Goal: Task Accomplishment & Management: Complete application form

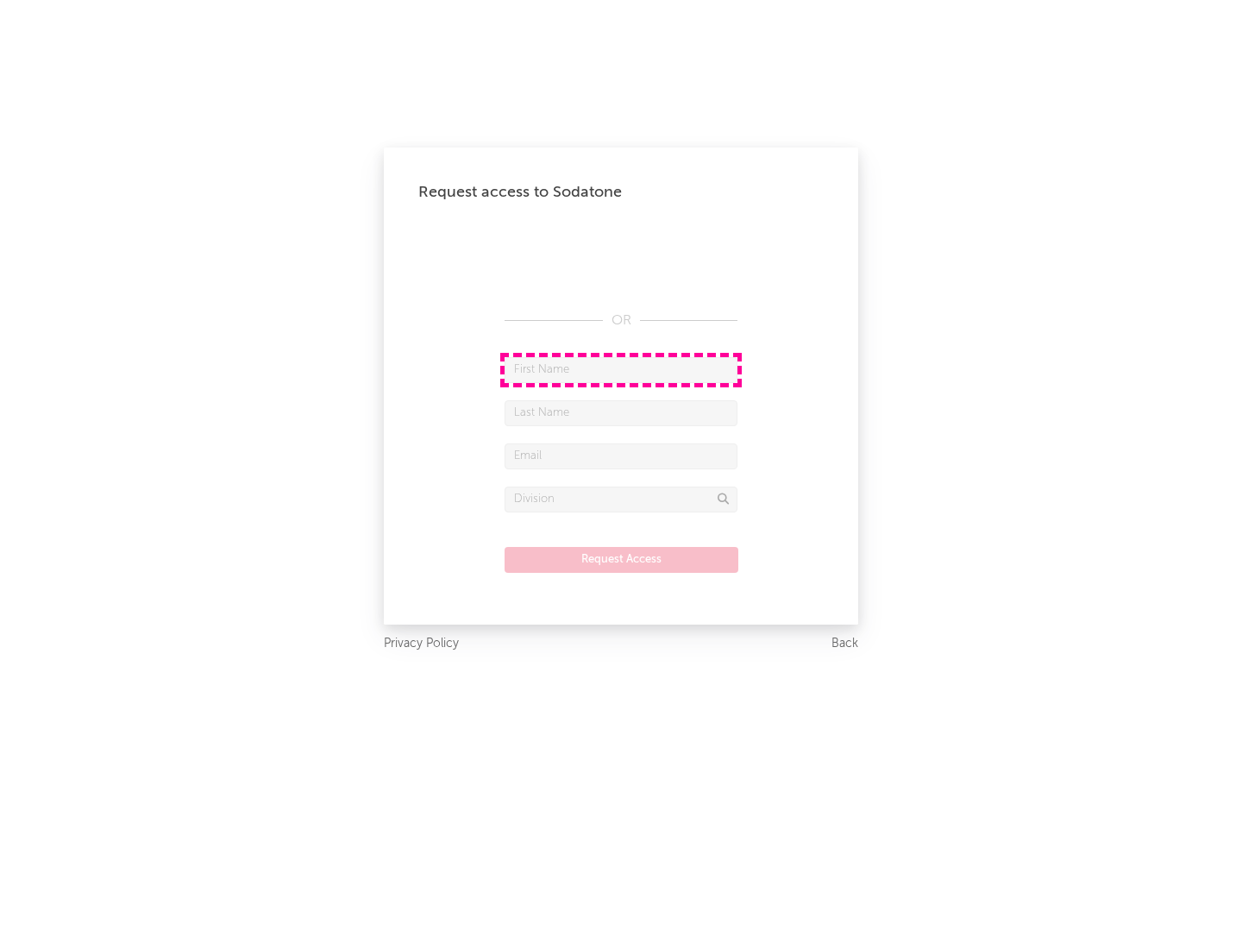
click at [621, 369] on input "text" at bounding box center [621, 370] width 233 height 26
type input "[PERSON_NAME]"
click at [621, 412] on input "text" at bounding box center [621, 413] width 233 height 26
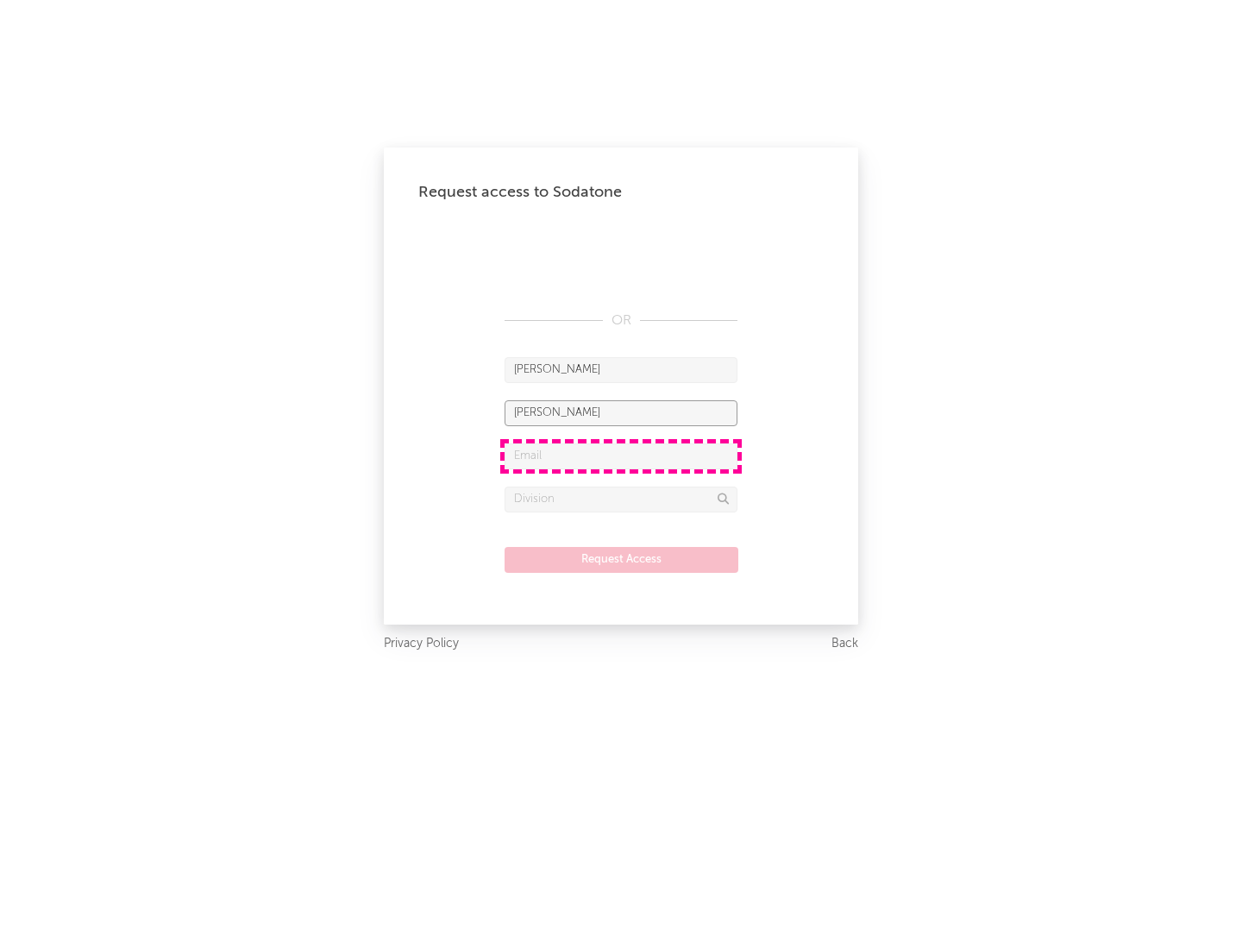
type input "[PERSON_NAME]"
click at [621, 456] on input "text" at bounding box center [621, 456] width 233 height 26
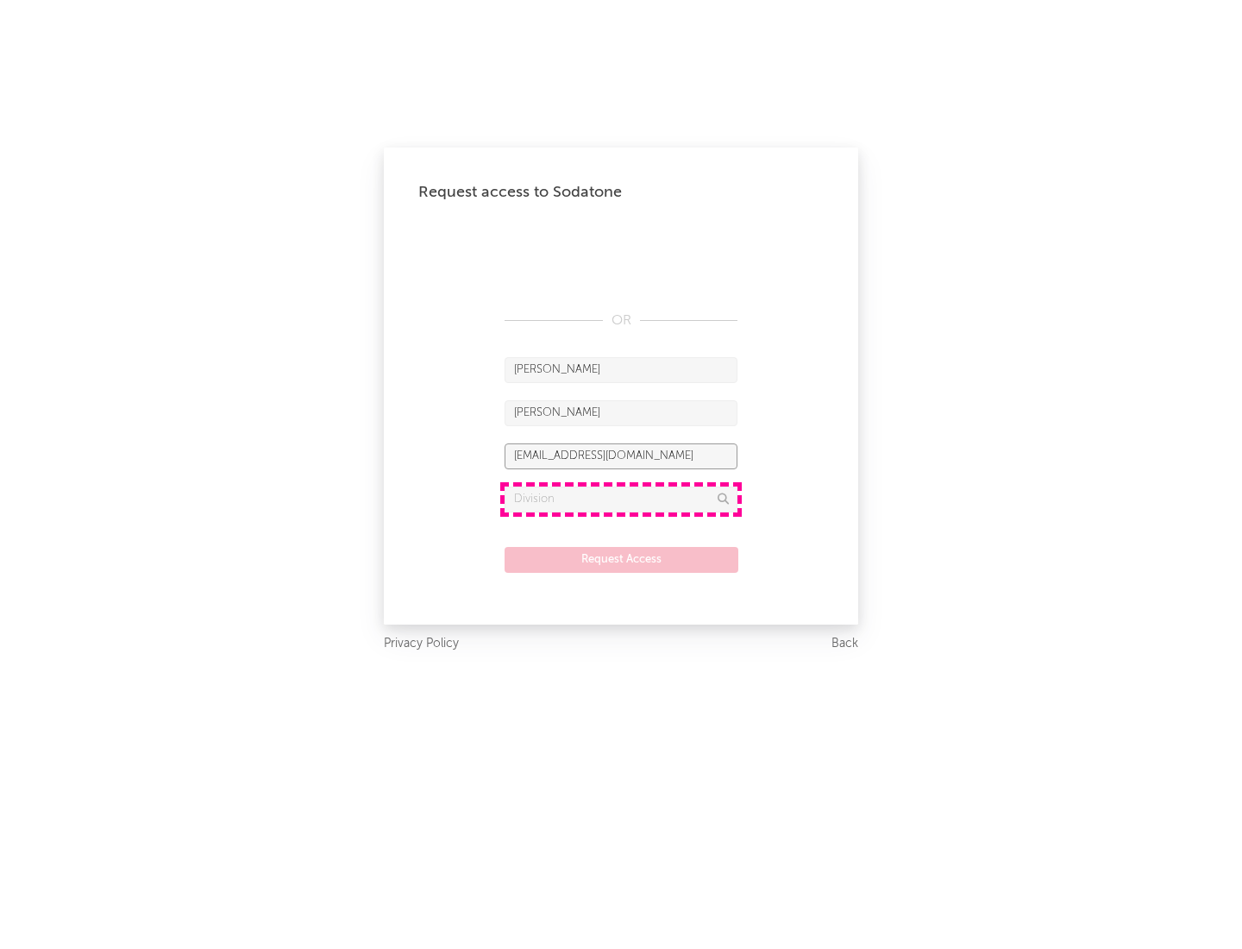
type input "[EMAIL_ADDRESS][DOMAIN_NAME]"
click at [621, 499] on input "text" at bounding box center [621, 500] width 233 height 26
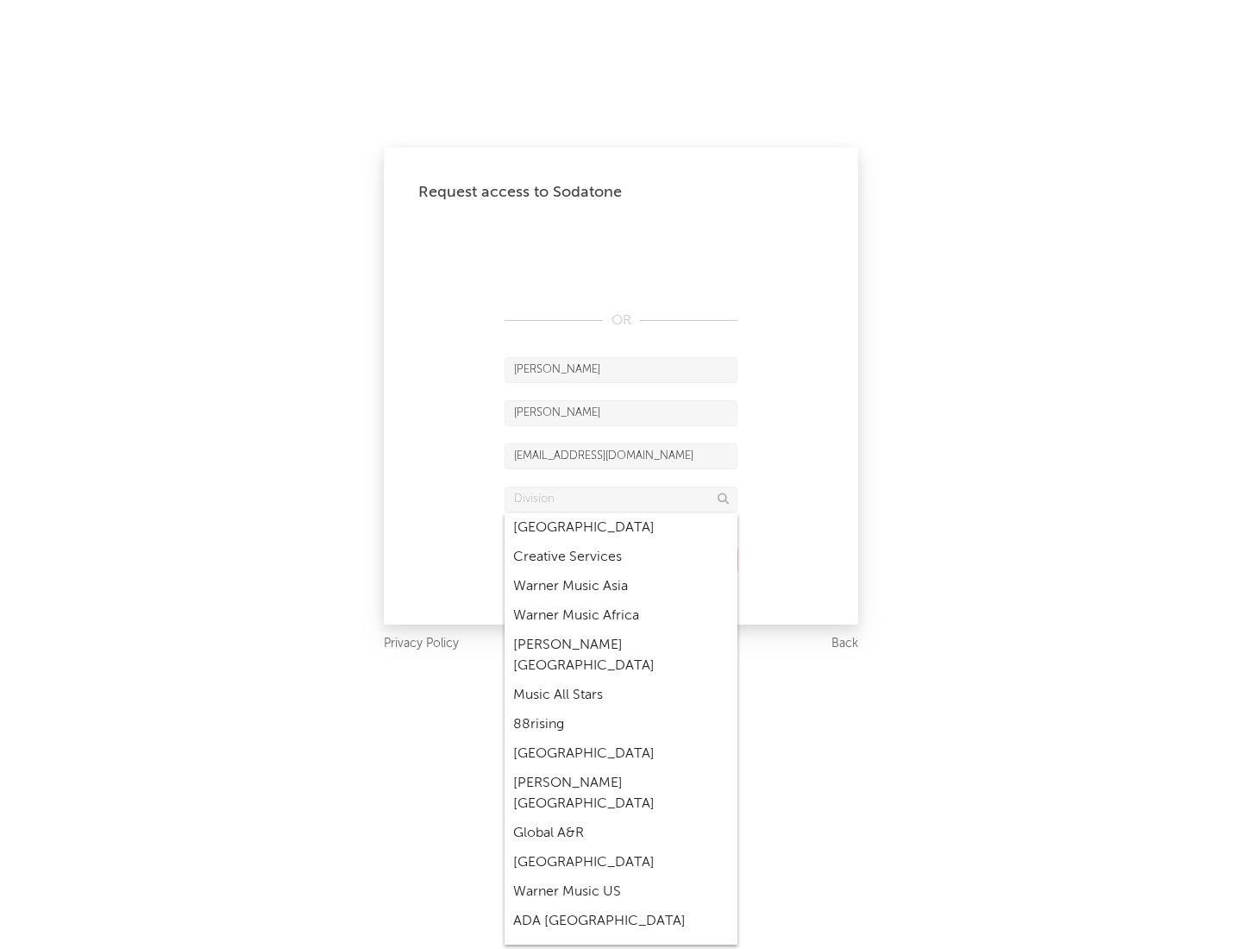
click at [621, 681] on div "Music All Stars" at bounding box center [621, 695] width 233 height 29
type input "Music All Stars"
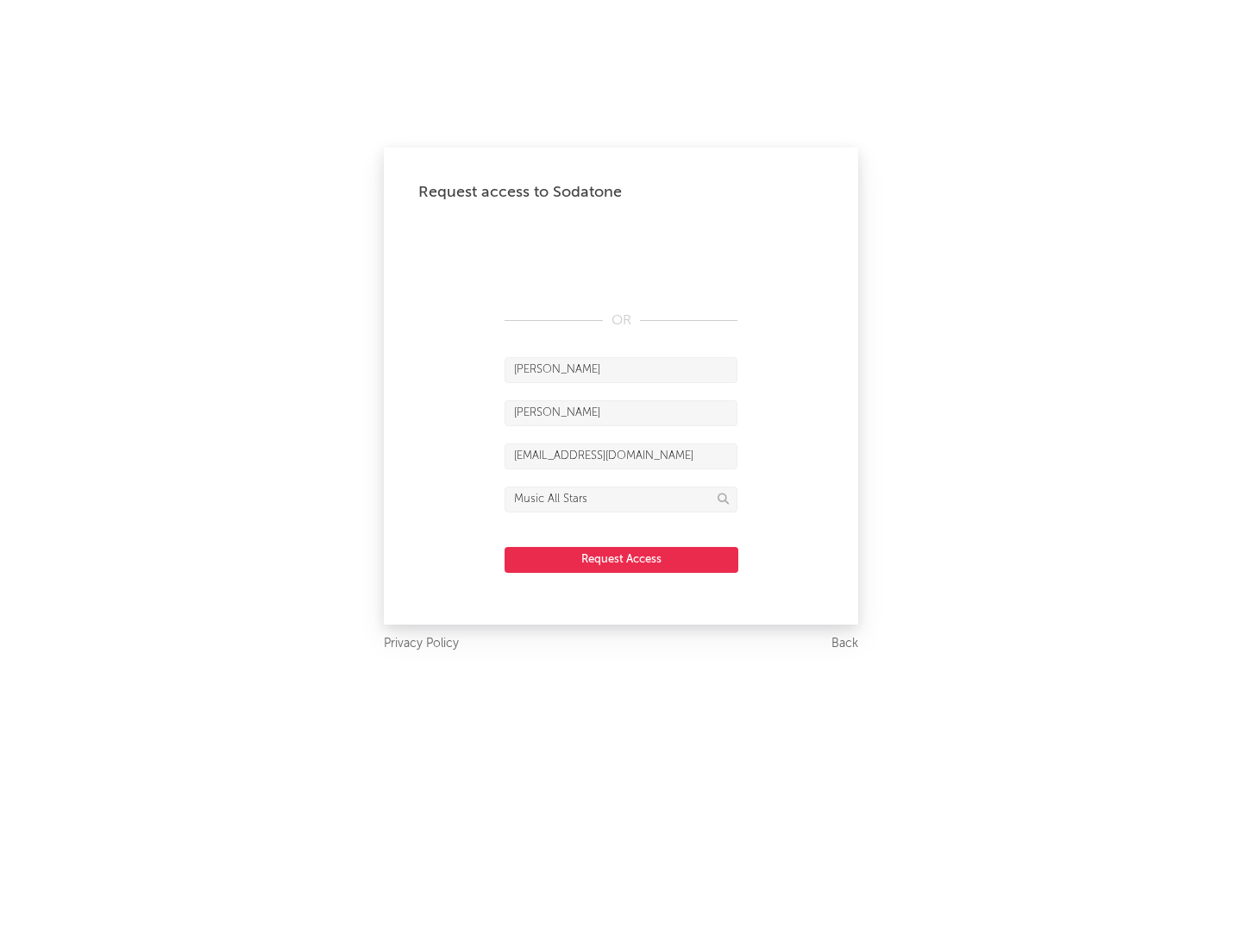
click at [621, 559] on button "Request Access" at bounding box center [622, 560] width 234 height 26
